Goal: Navigation & Orientation: Go to known website

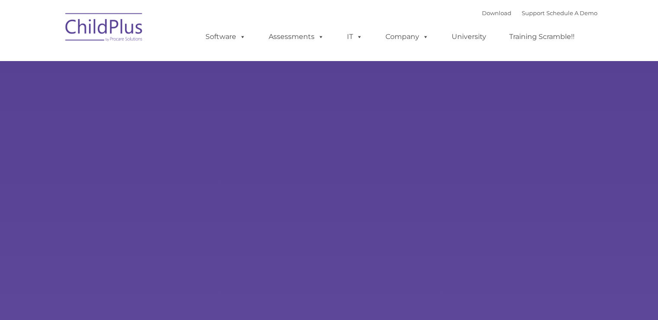
select select "MEDIUM"
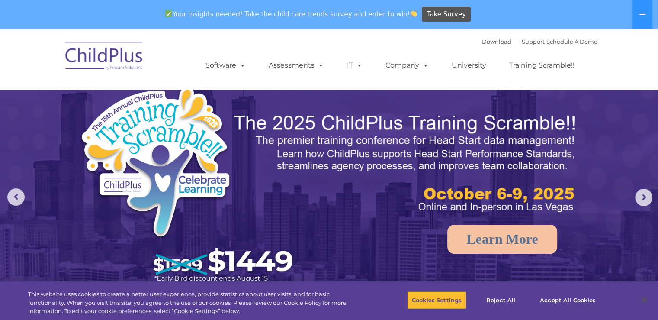
click at [136, 66] on img at bounding box center [104, 56] width 87 height 43
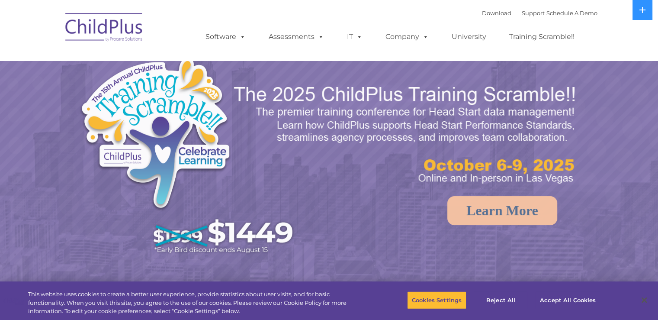
select select "MEDIUM"
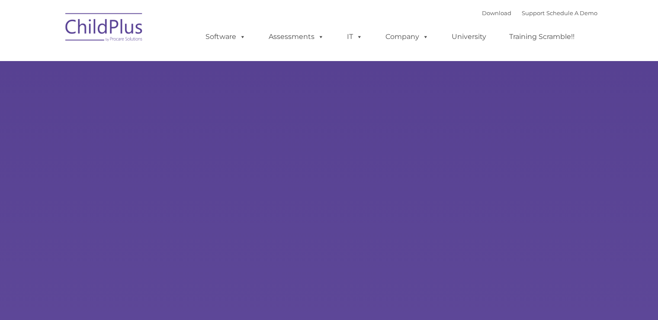
select select "MEDIUM"
